Goal: Entertainment & Leisure: Browse casually

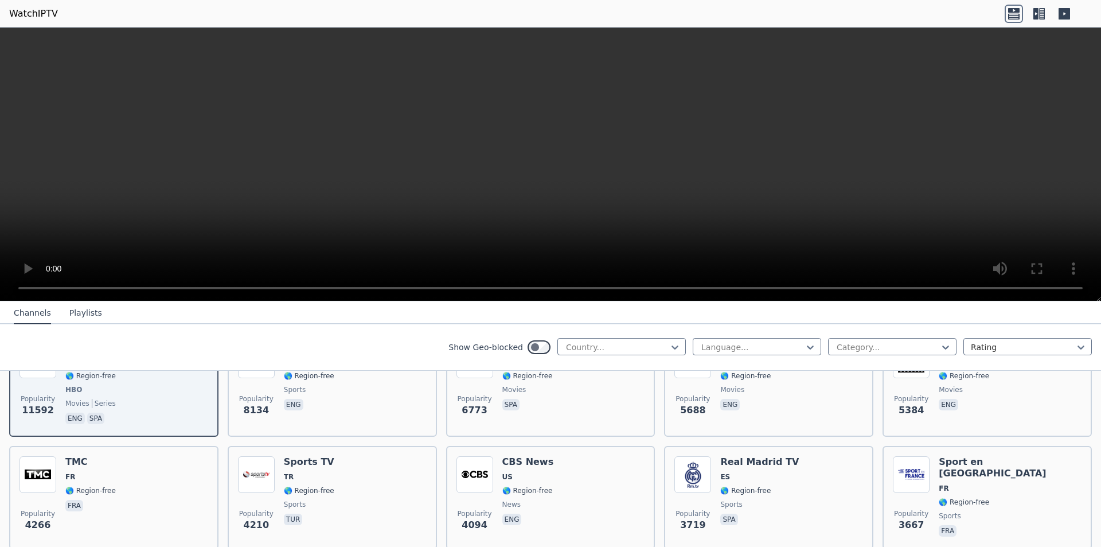
scroll to position [172, 0]
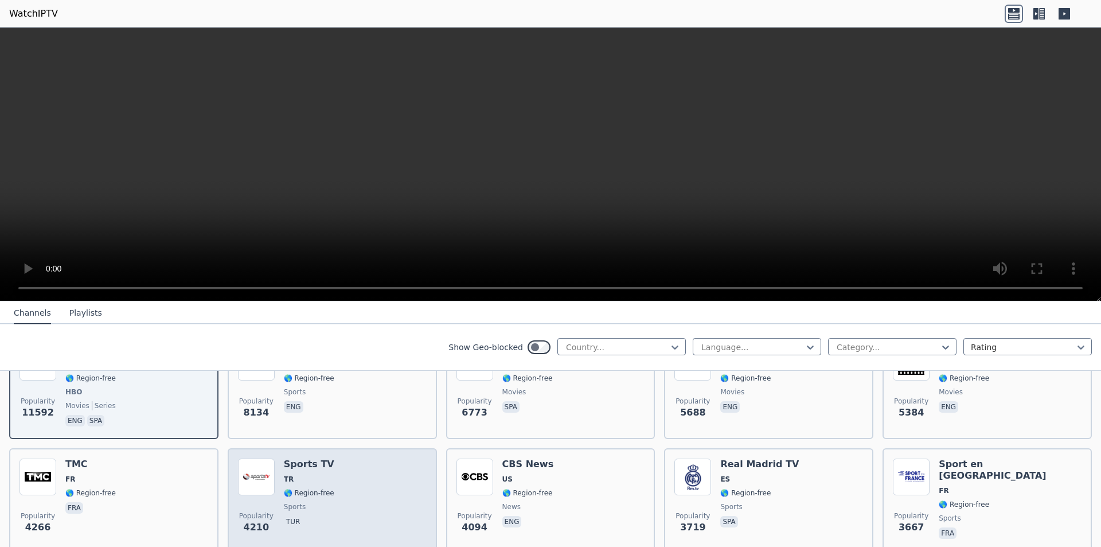
click at [270, 474] on img at bounding box center [256, 476] width 37 height 37
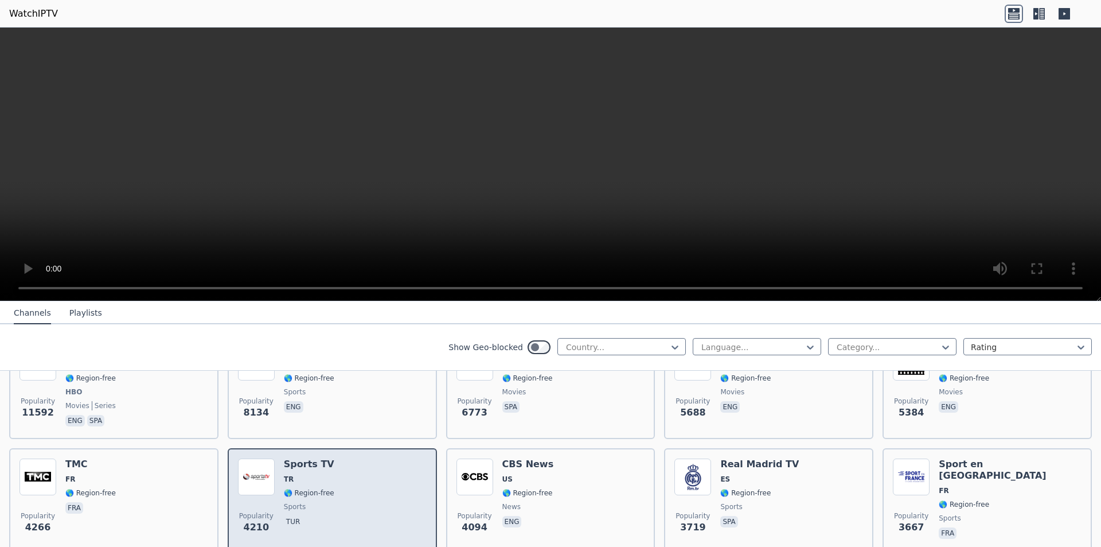
click at [281, 486] on div "Popularity 4210 Sports TV TR 🌎 Region-free sports tur" at bounding box center [332, 499] width 189 height 83
click at [253, 458] on img at bounding box center [256, 476] width 37 height 37
click at [256, 458] on img at bounding box center [256, 476] width 37 height 37
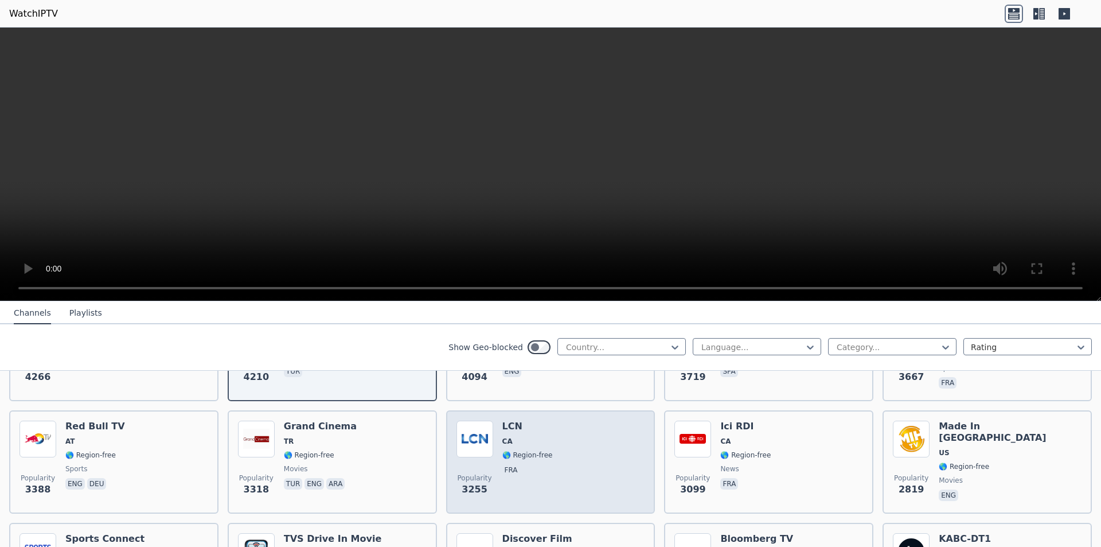
scroll to position [459, 0]
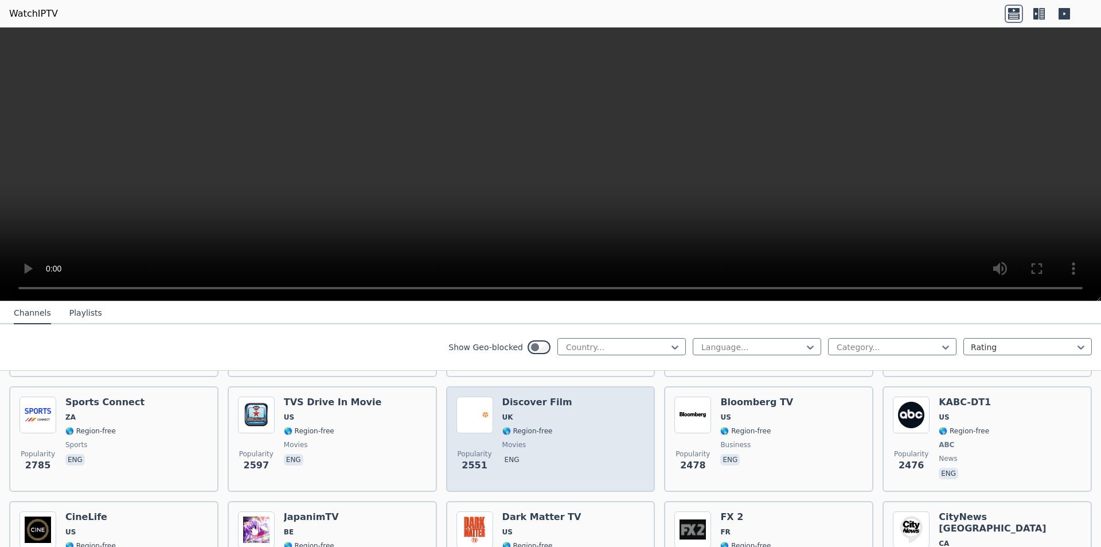
click at [497, 455] on div "Popularity 2551 Discover Film UK 🌎 Region-free movies eng" at bounding box center [551, 438] width 189 height 85
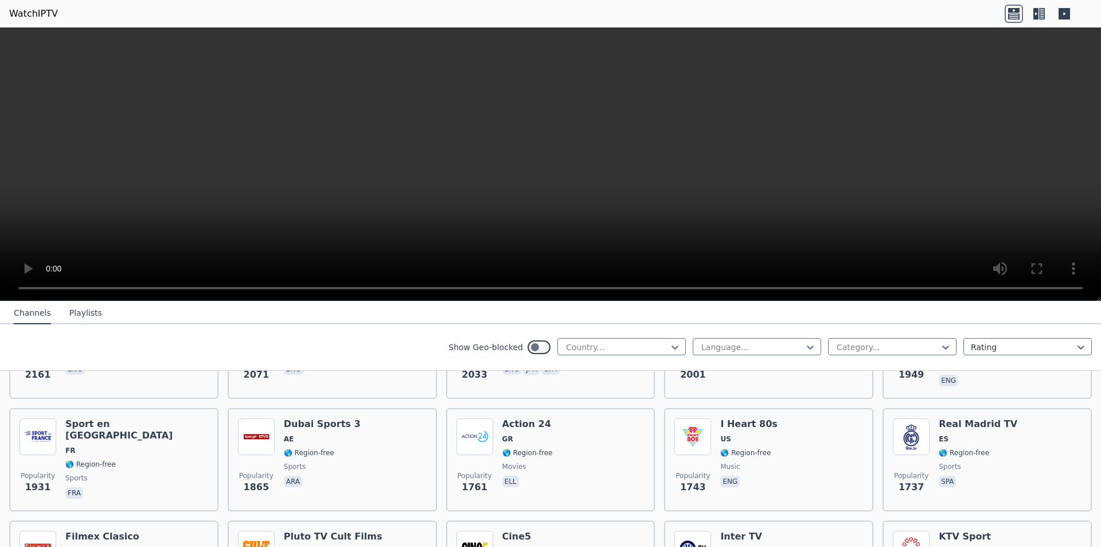
scroll to position [860, 0]
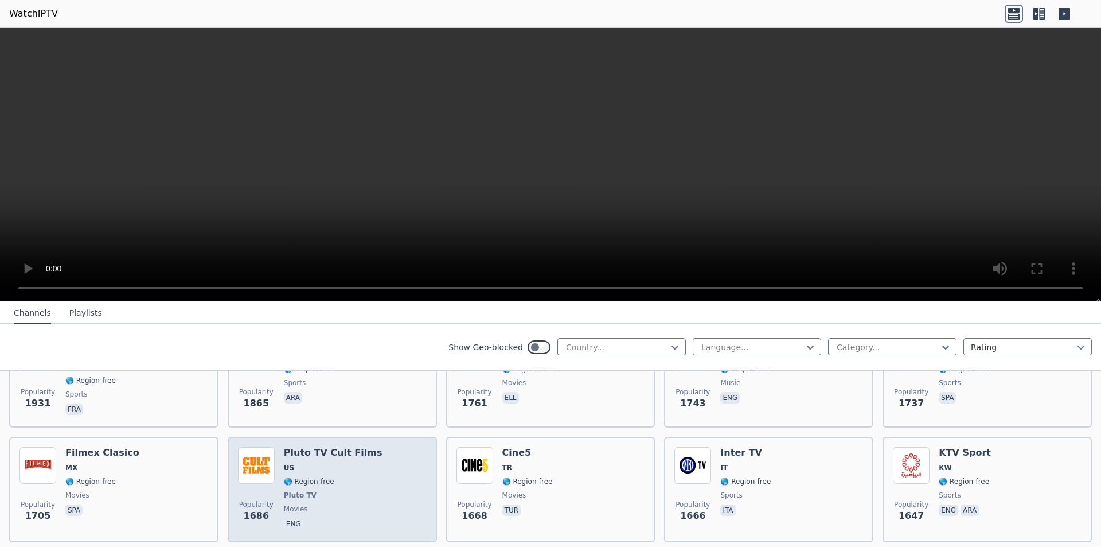
click at [325, 463] on span "US" at bounding box center [333, 467] width 99 height 9
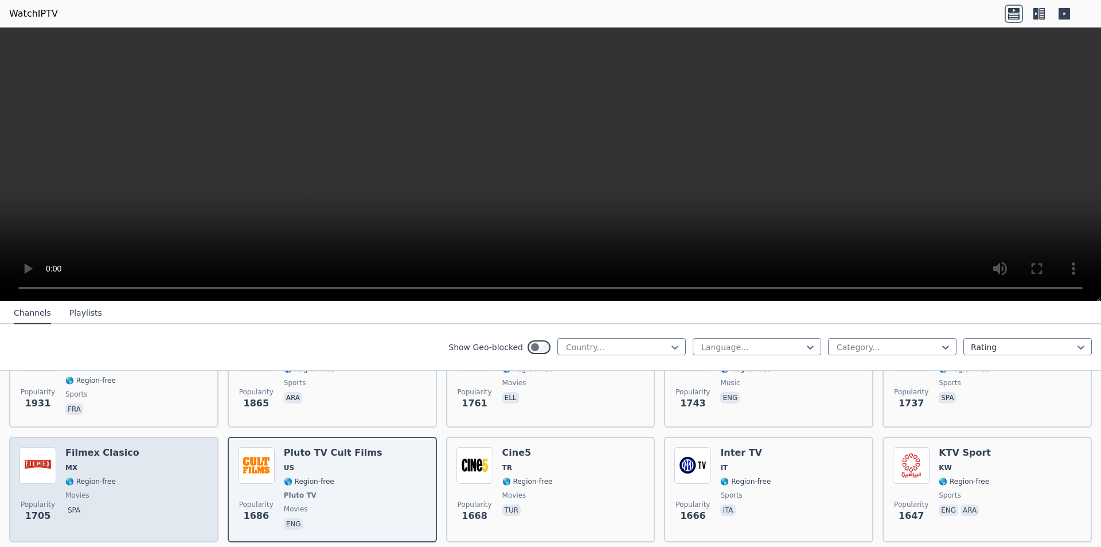
click at [67, 463] on span "MX" at bounding box center [71, 467] width 12 height 9
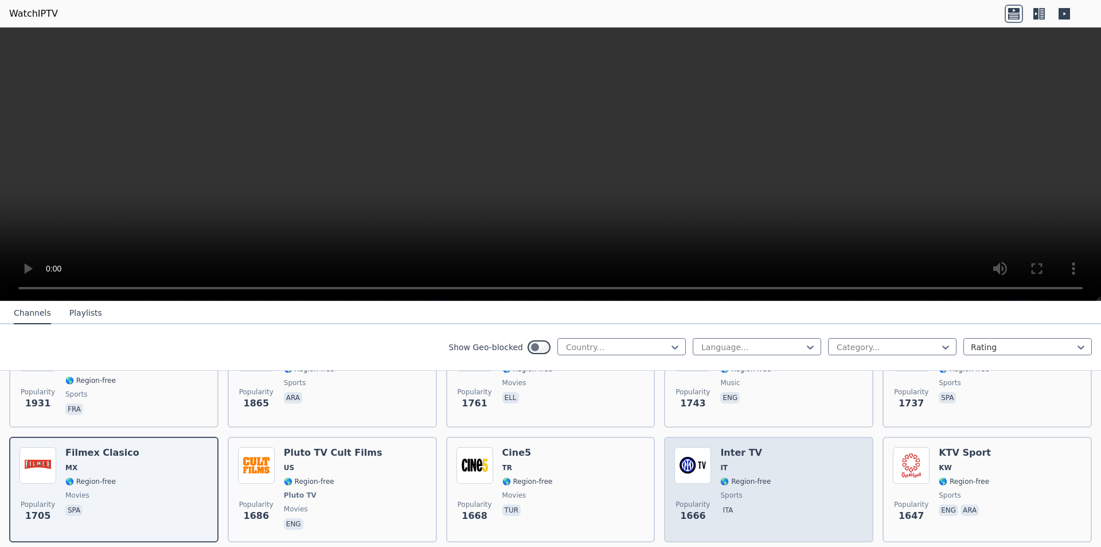
click at [751, 478] on div "Inter TV IT 🌎 Region-free sports ita" at bounding box center [745, 489] width 50 height 85
